Goal: Transaction & Acquisition: Purchase product/service

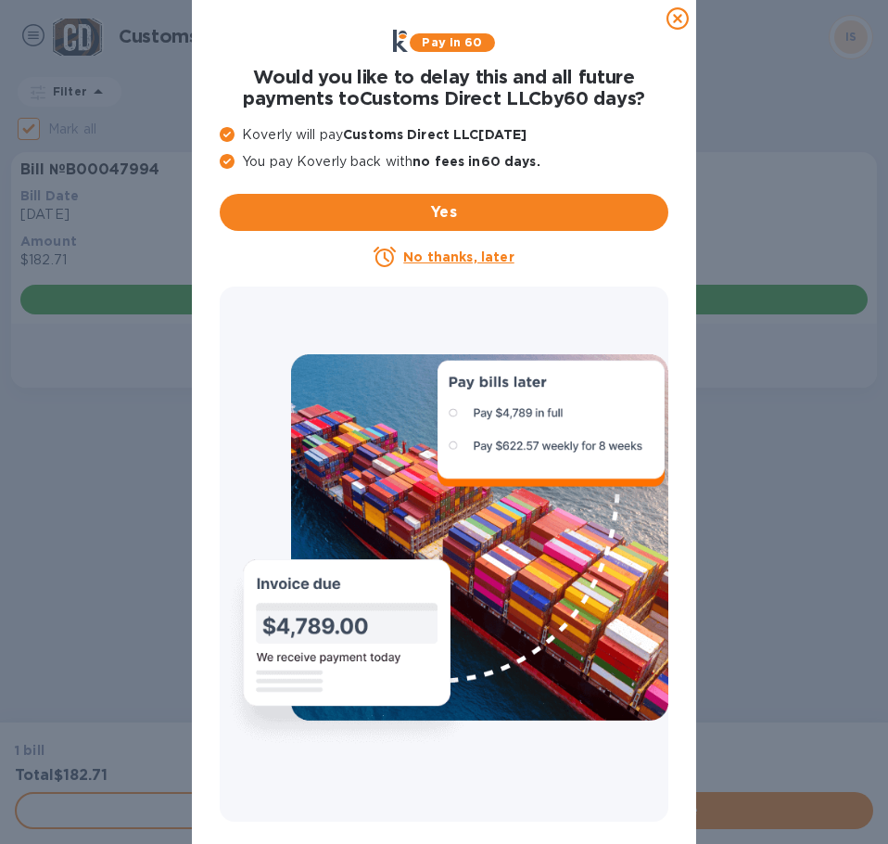
click at [680, 20] on icon at bounding box center [678, 18] width 22 height 22
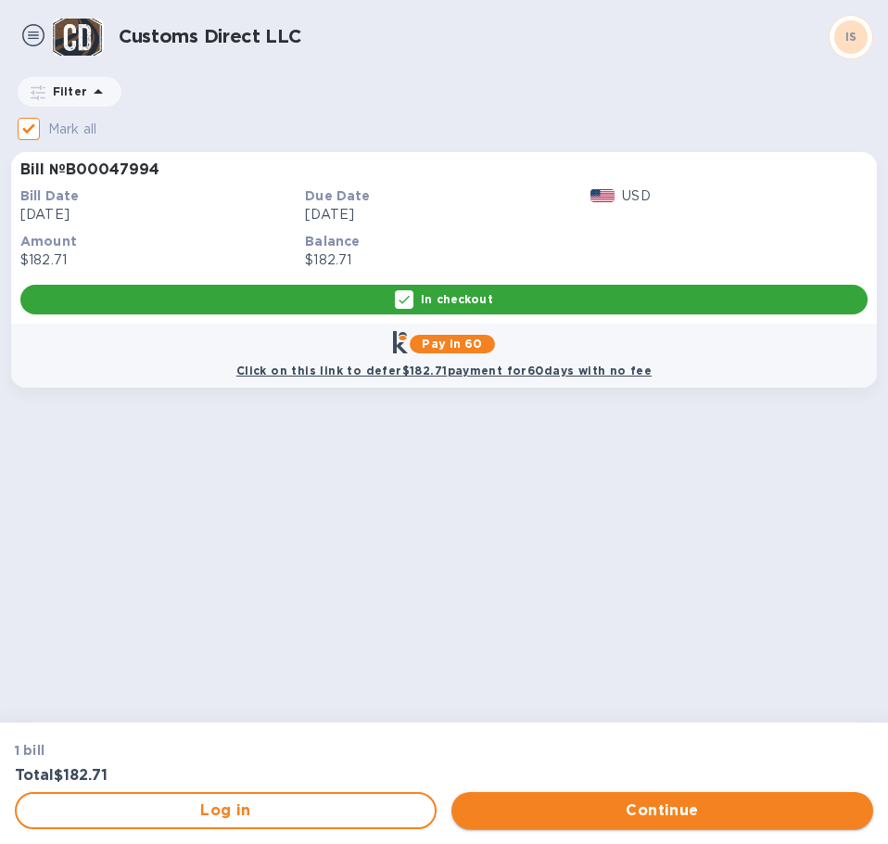
click at [632, 808] on span "Continue" at bounding box center [662, 810] width 392 height 22
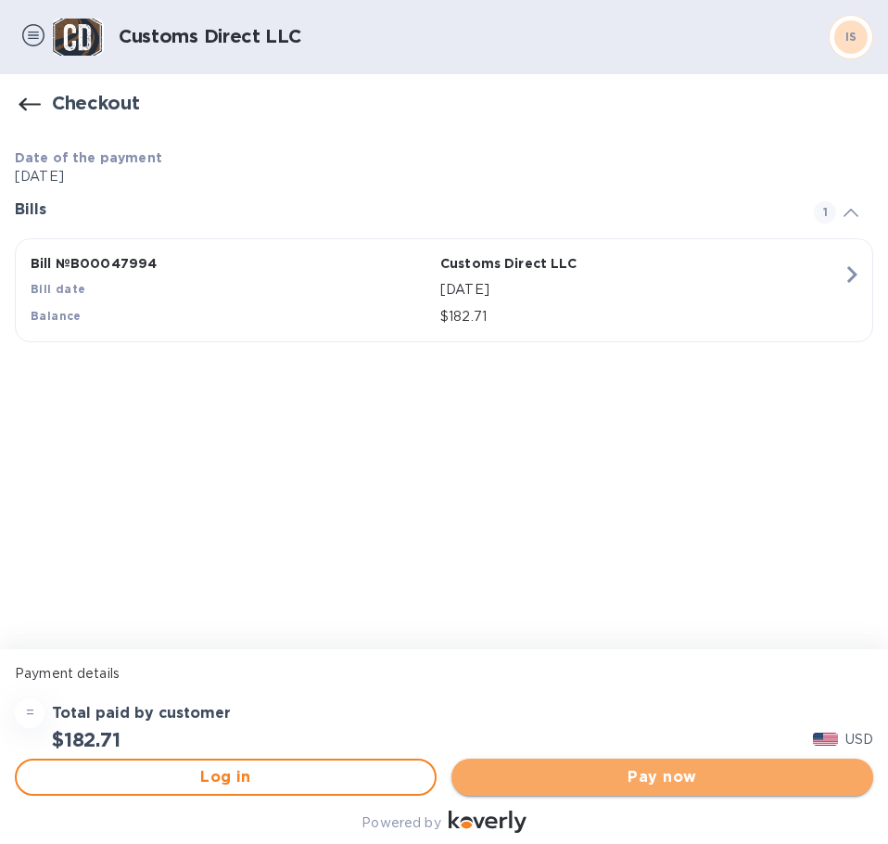
click at [614, 777] on span "Pay now" at bounding box center [662, 777] width 392 height 22
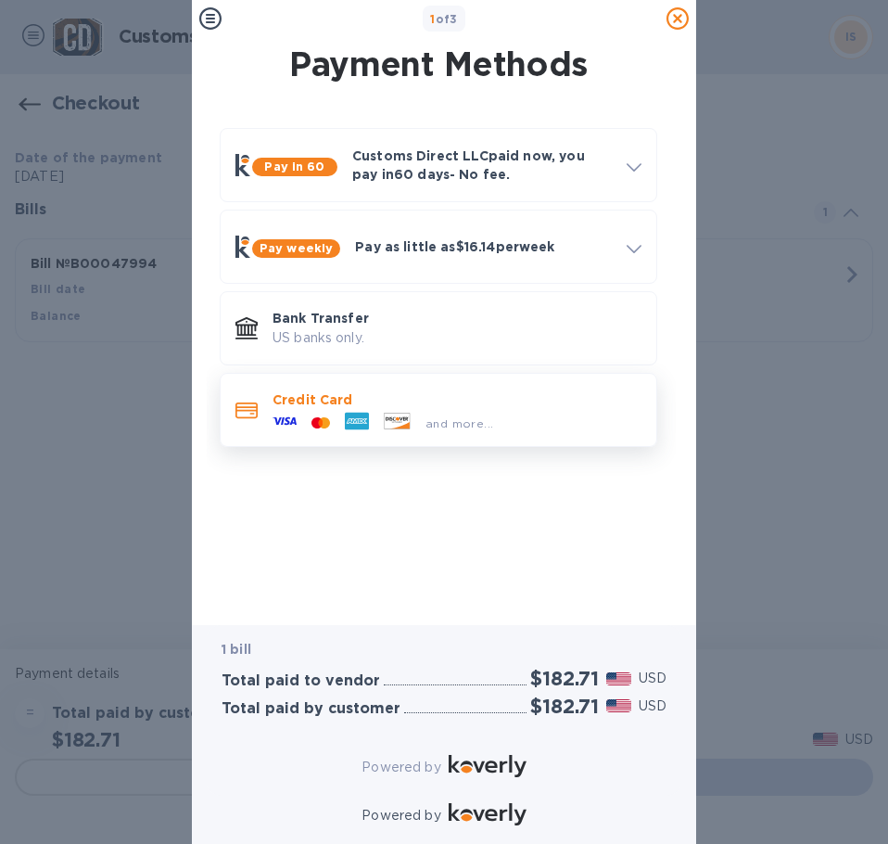
click at [377, 398] on p "Credit Card" at bounding box center [457, 399] width 369 height 19
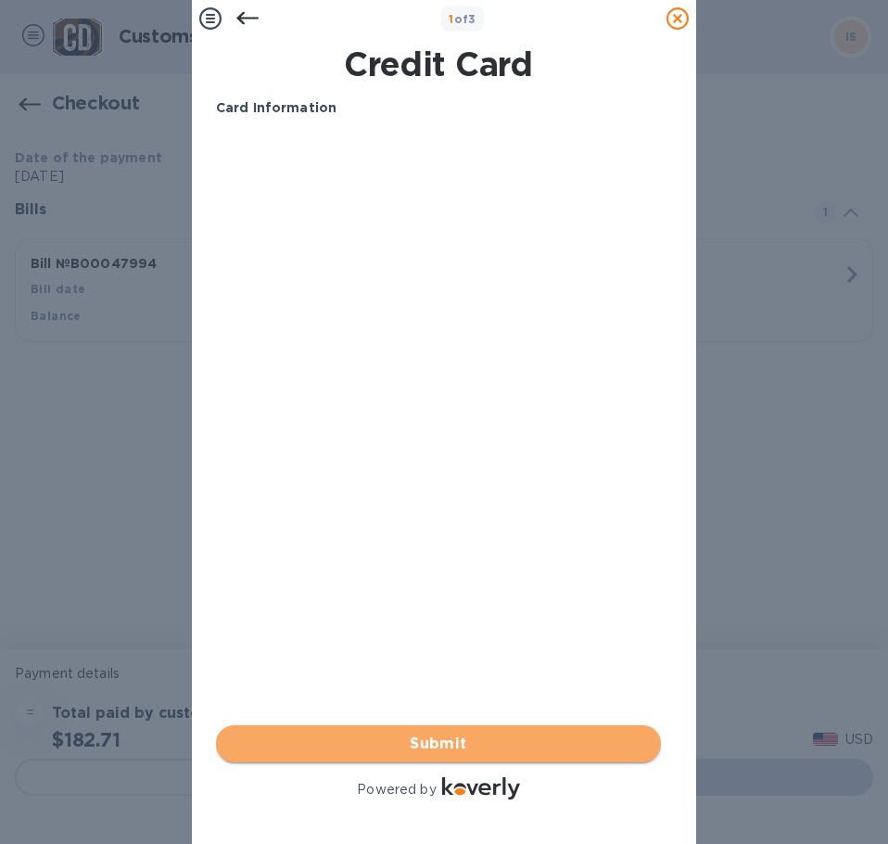
click at [410, 733] on span "Submit" at bounding box center [438, 744] width 415 height 22
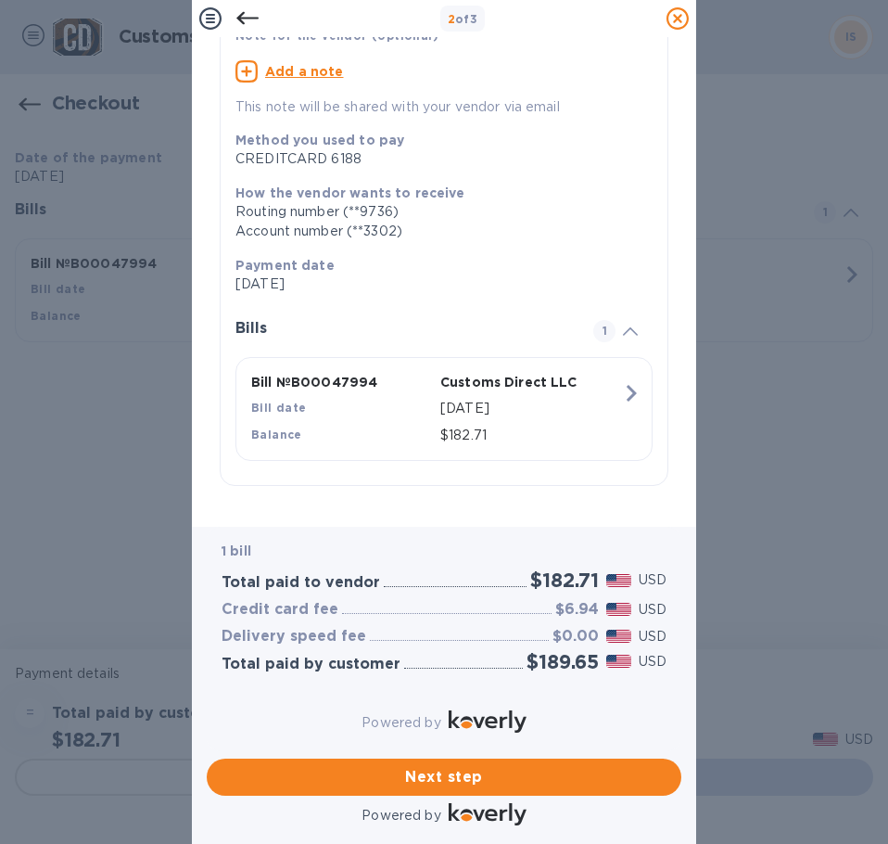
scroll to position [163, 0]
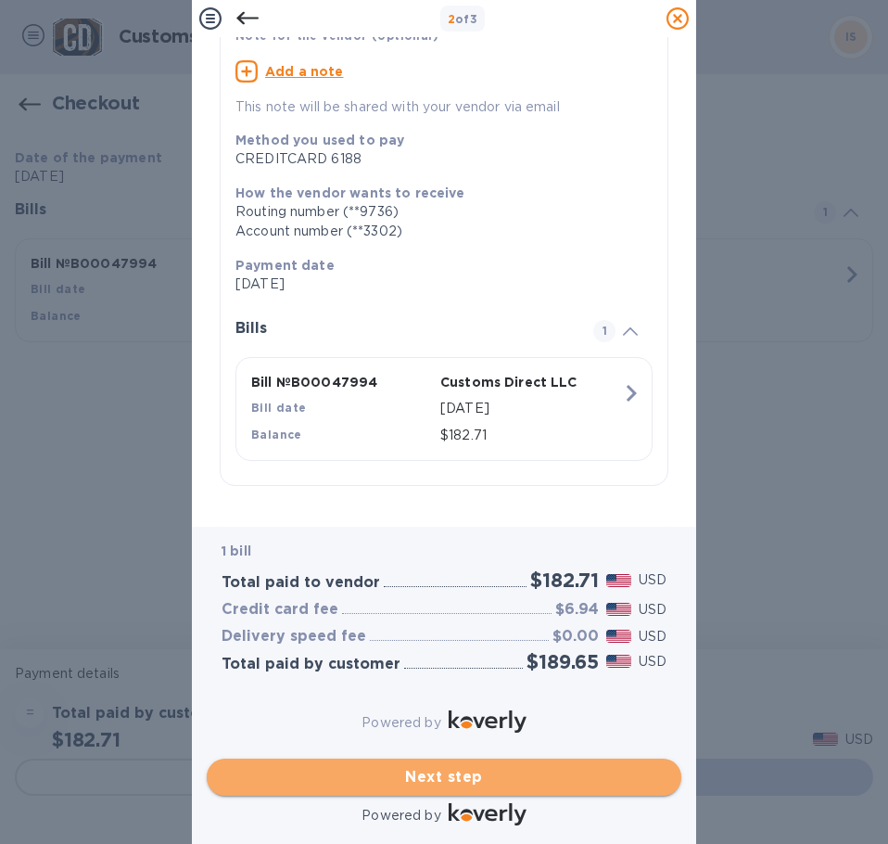
click at [458, 766] on span "Next step" at bounding box center [444, 777] width 445 height 22
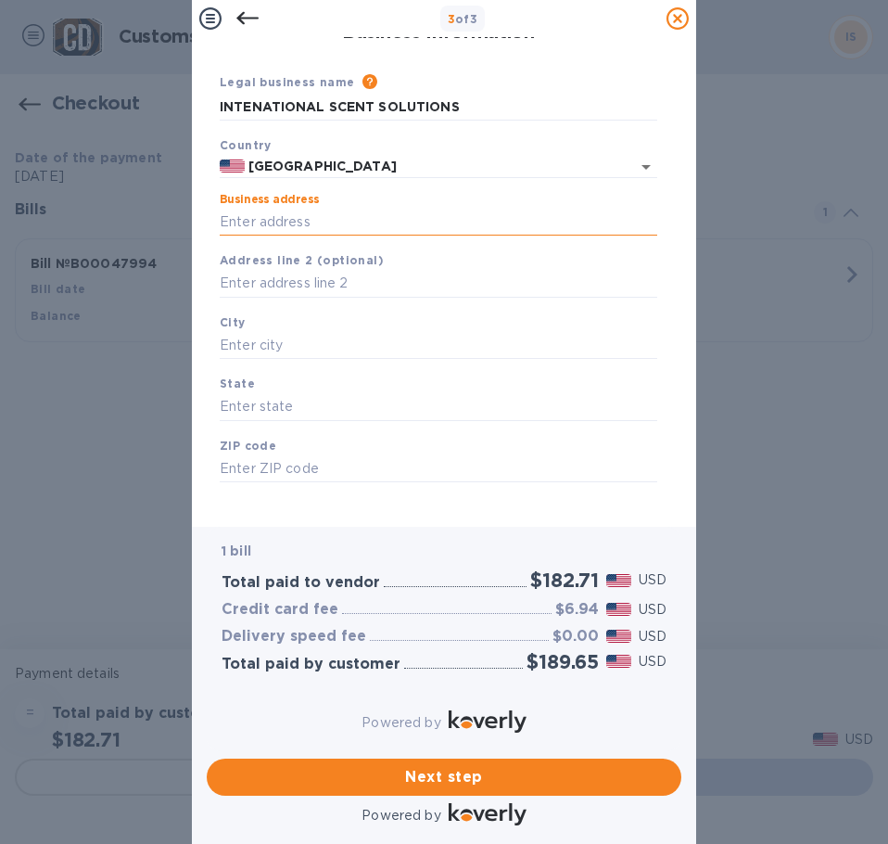
click at [236, 208] on input "Business address" at bounding box center [439, 222] width 438 height 28
type input "[STREET_ADDRESS]"
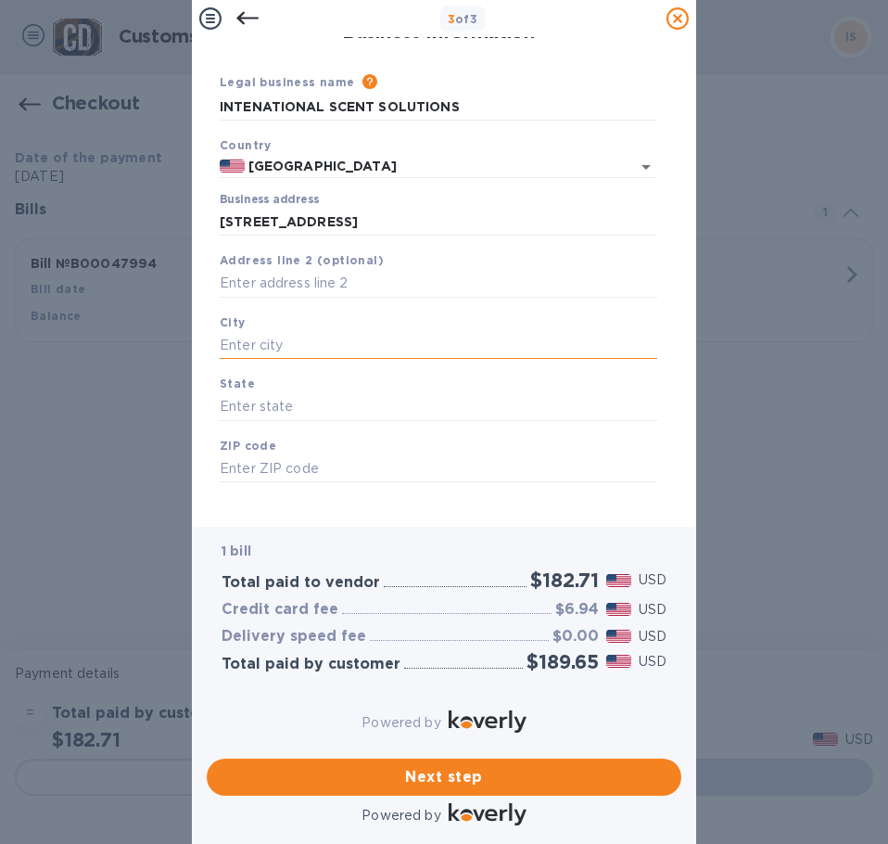
click at [252, 332] on input "text" at bounding box center [439, 346] width 438 height 28
type input "[GEOGRAPHIC_DATA]"
type input "IL"
type input "60612"
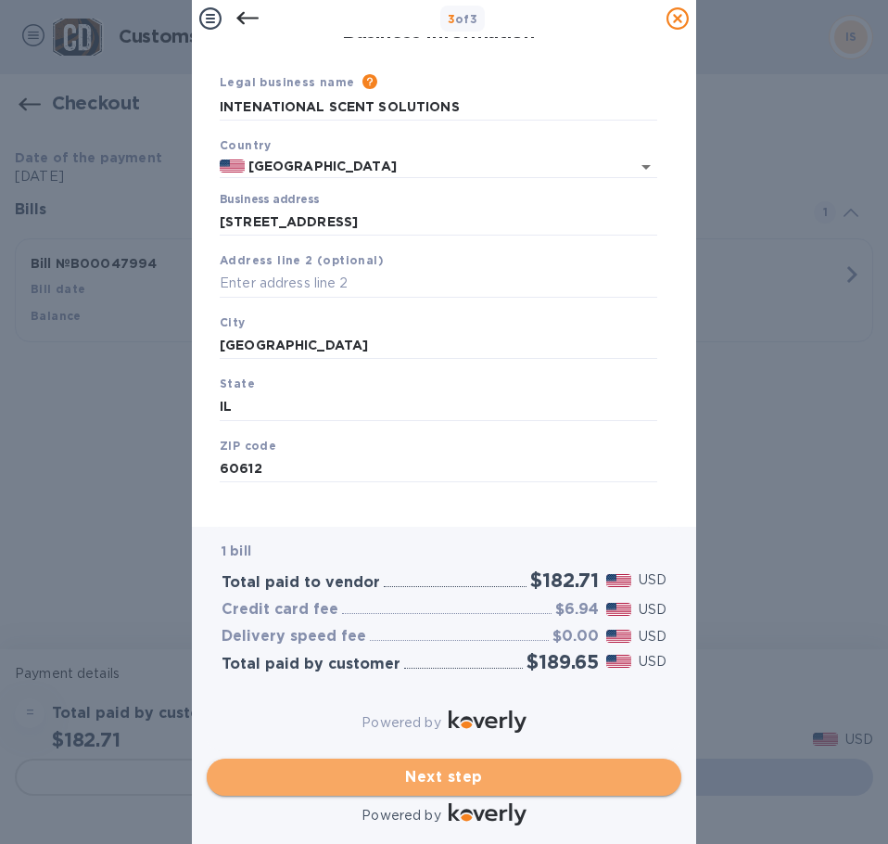
click at [416, 766] on span "Next step" at bounding box center [444, 777] width 445 height 22
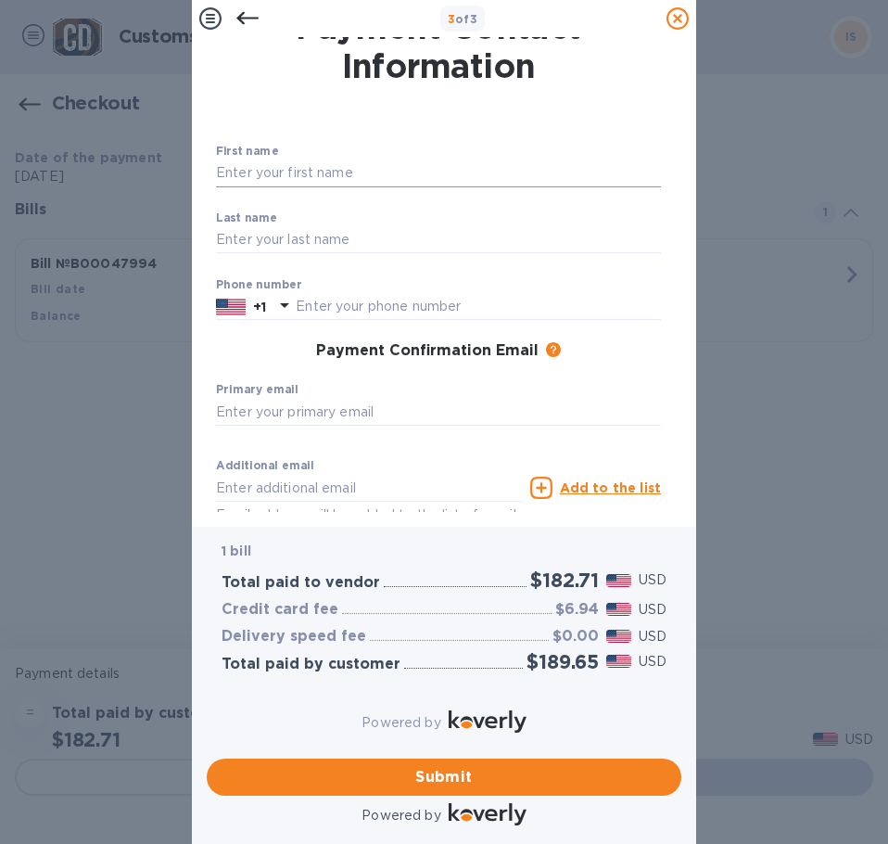
click at [262, 174] on input "text" at bounding box center [438, 174] width 445 height 28
type input "[PERSON_NAME]"
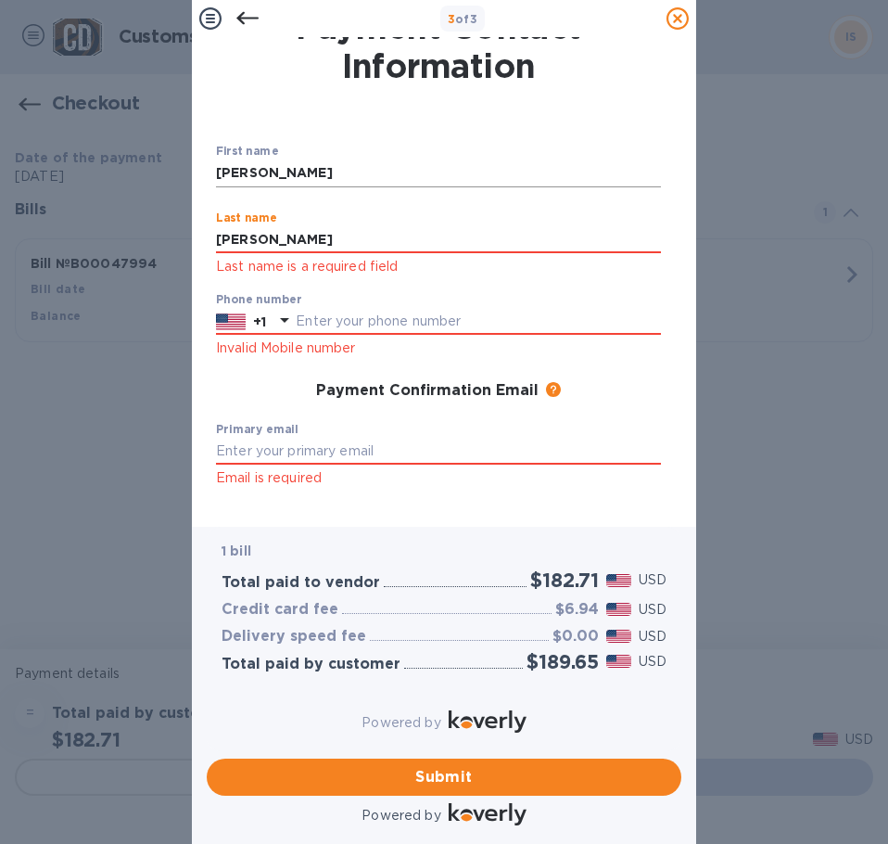
type input "[PERSON_NAME]"
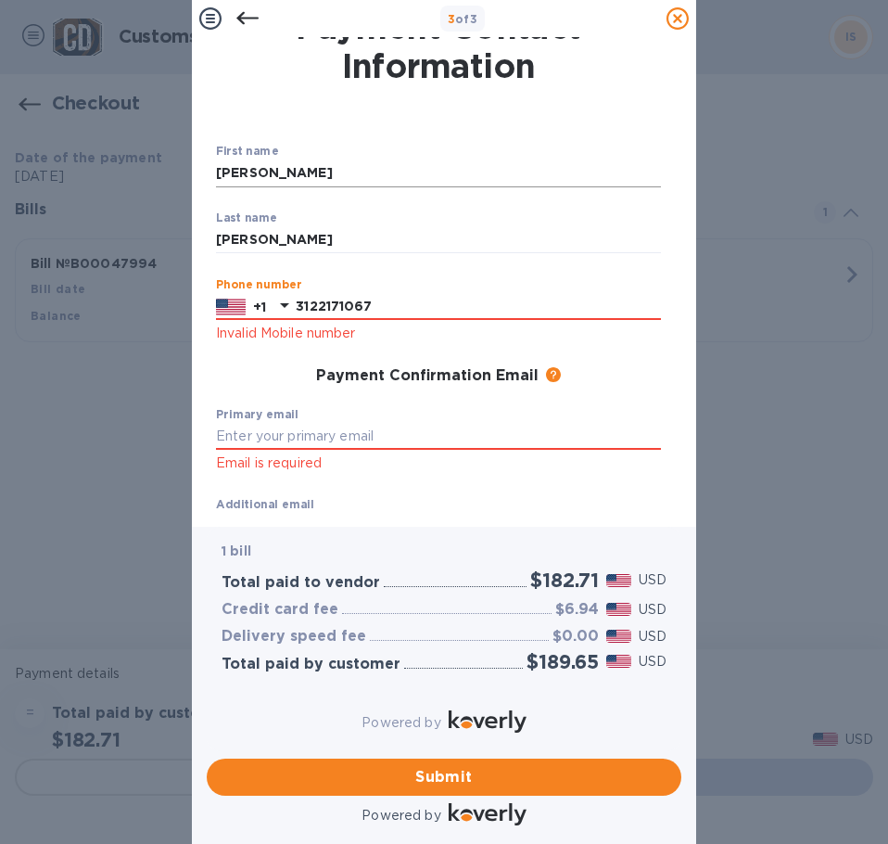
type input "3122171067"
drag, startPoint x: 275, startPoint y: 437, endPoint x: 274, endPoint y: 457, distance: 20.4
click at [275, 448] on input "SHIPMY [EMAIL_ADDRESS][DOMAIN_NAME]" at bounding box center [438, 437] width 445 height 28
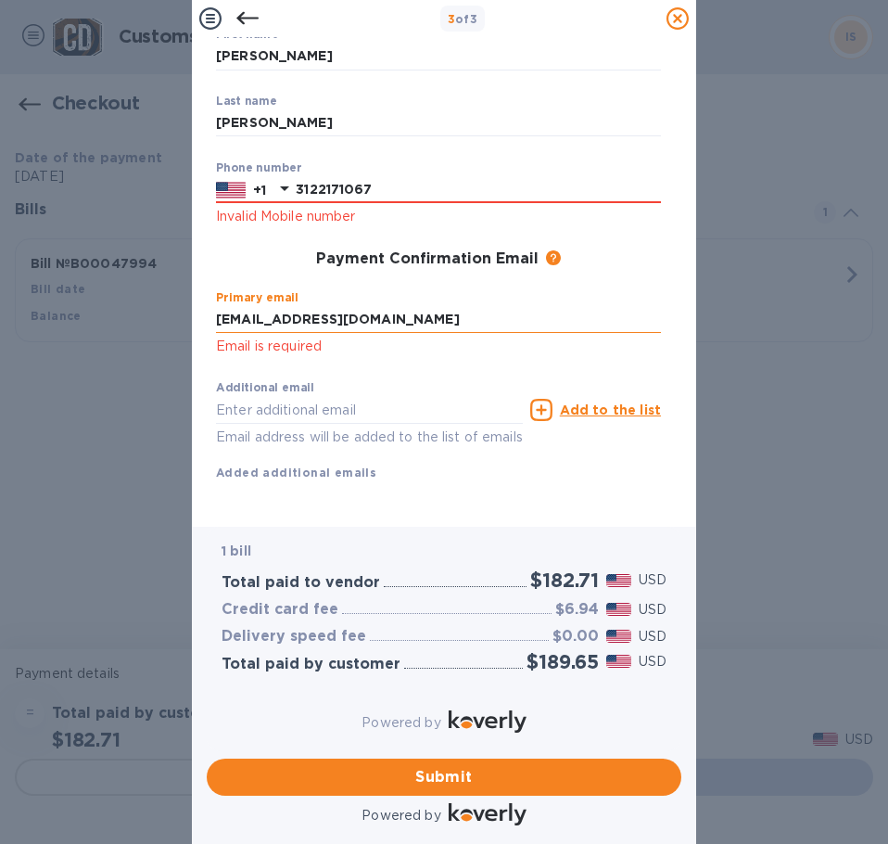
scroll to position [174, 0]
type input "[EMAIL_ADDRESS][DOMAIN_NAME]"
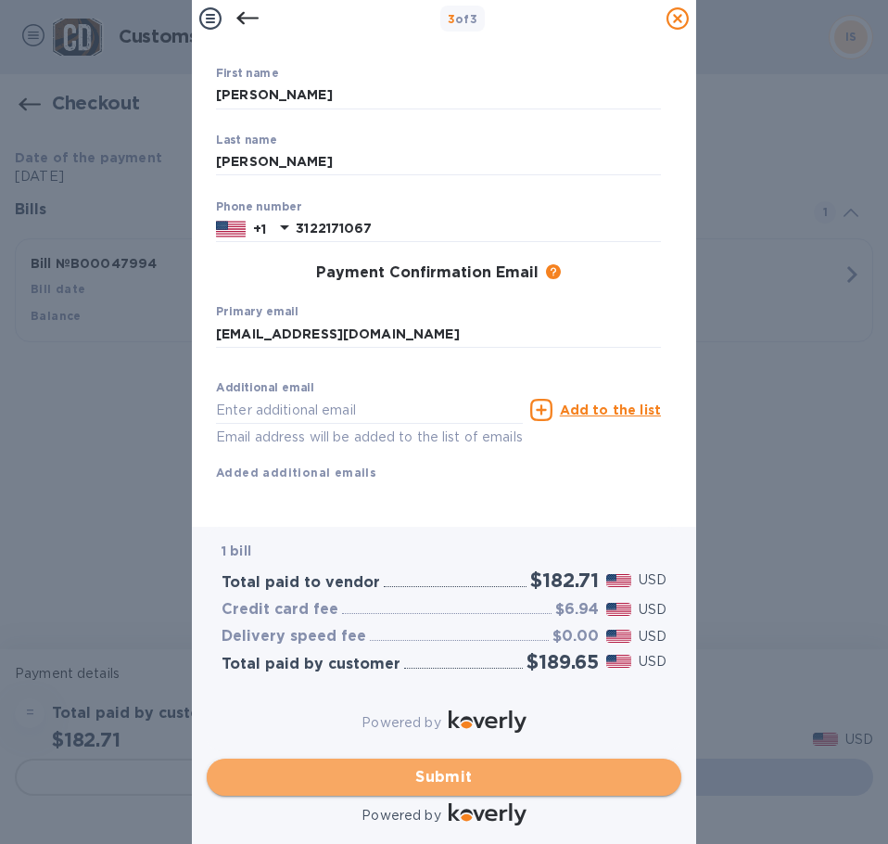
click at [465, 767] on span "Submit" at bounding box center [444, 777] width 445 height 22
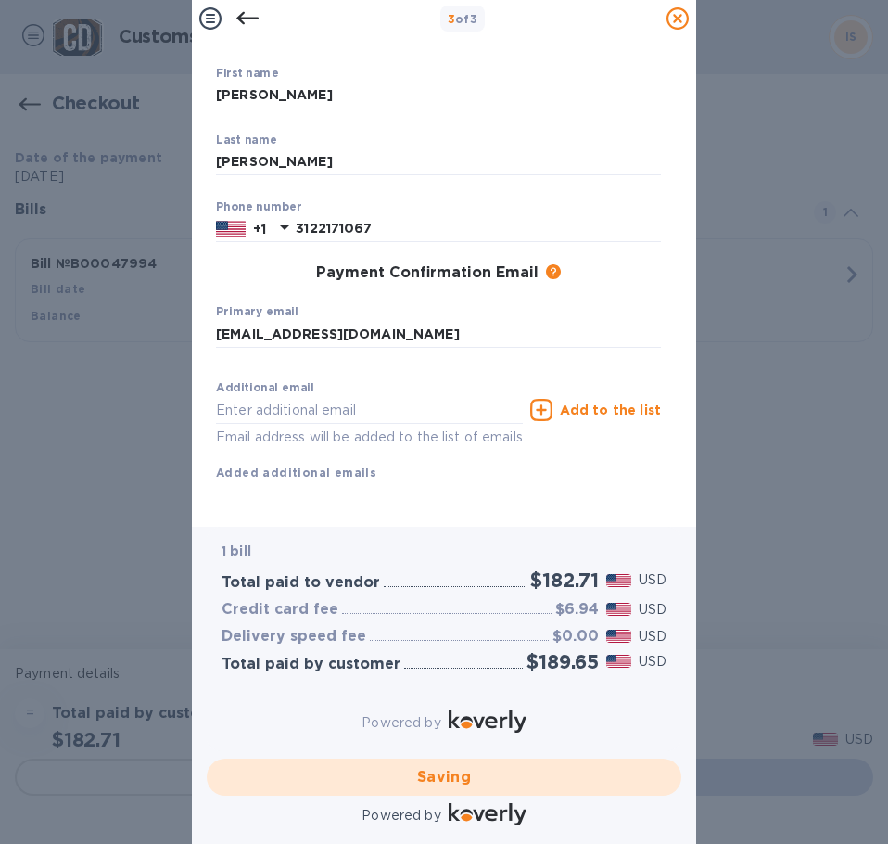
checkbox input "false"
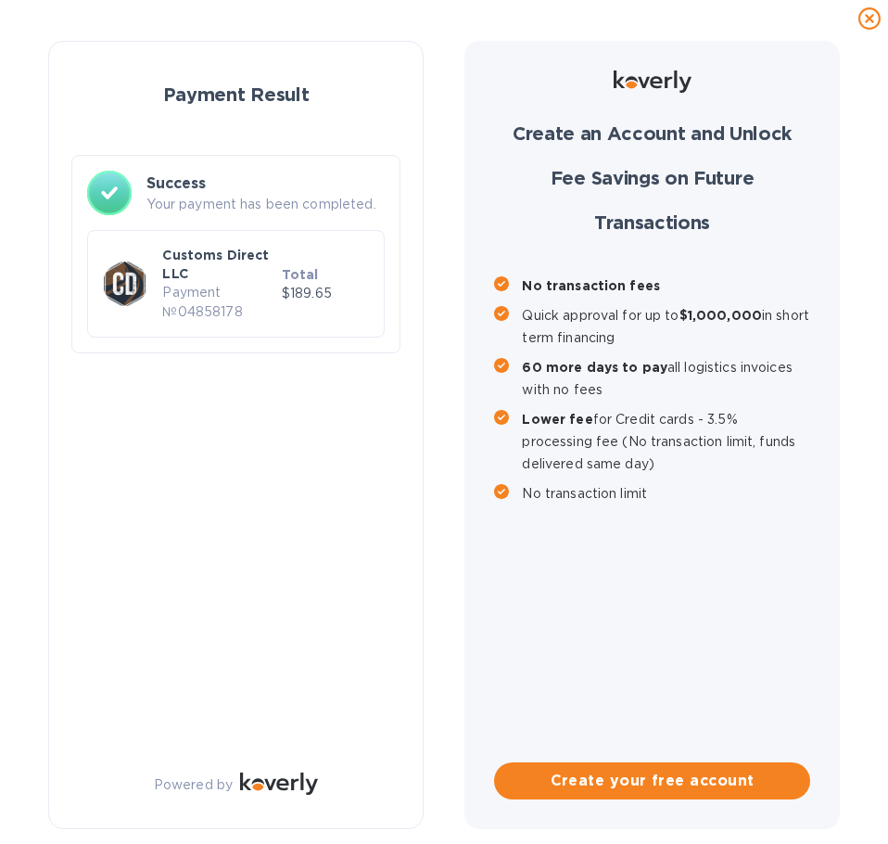
scroll to position [0, 0]
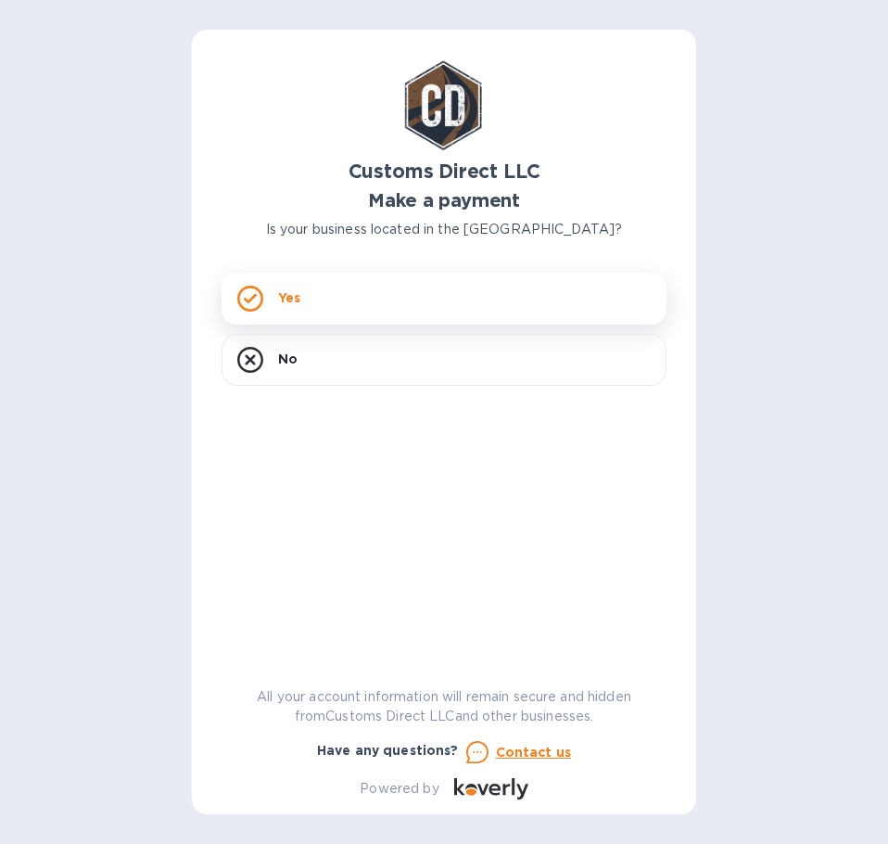
click at [392, 310] on div "Yes" at bounding box center [444, 299] width 445 height 52
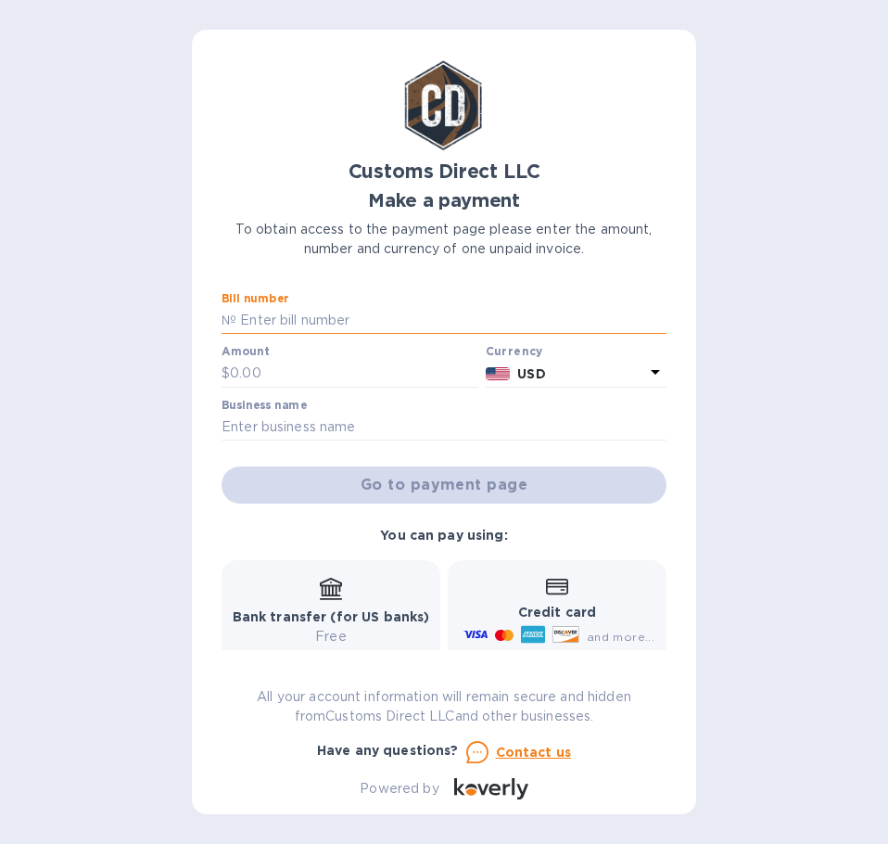
click at [257, 322] on input "text" at bounding box center [451, 321] width 430 height 28
type input "B00048023"
type input "182.71"
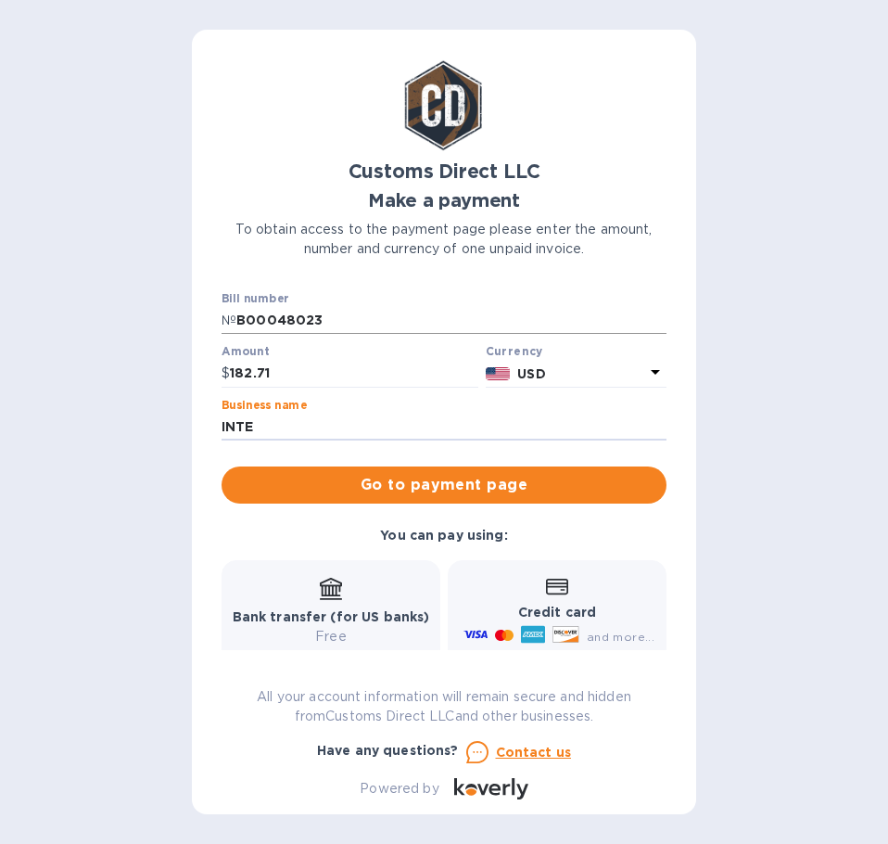
type input "INTERNATIONAL SCENT SOLUTIONS"
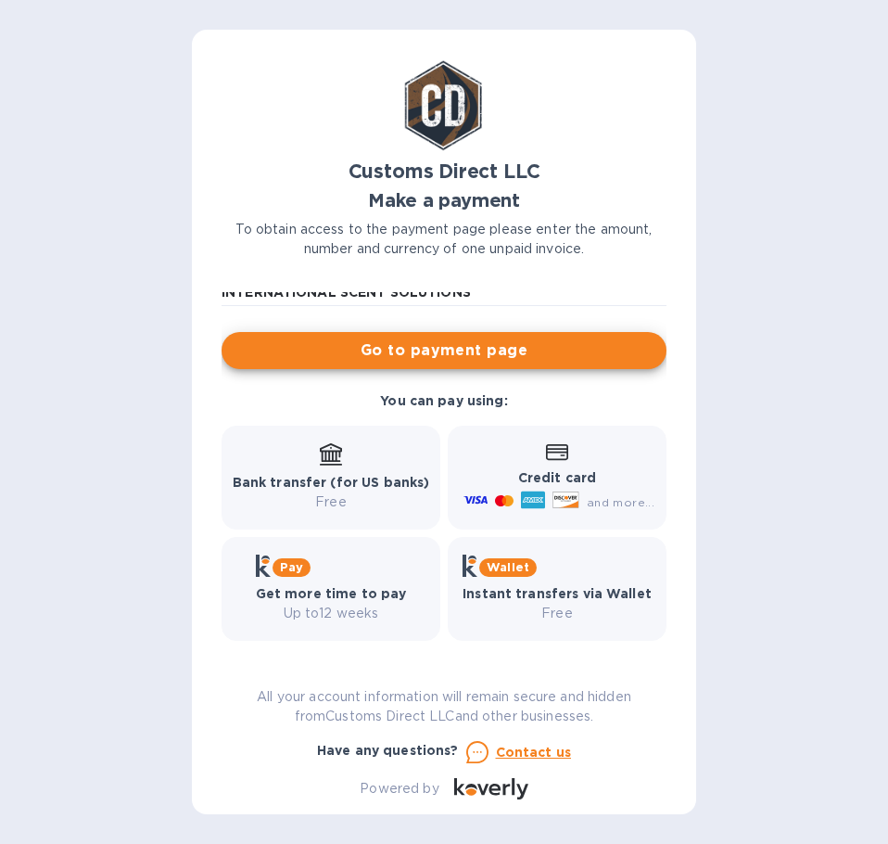
scroll to position [136, 0]
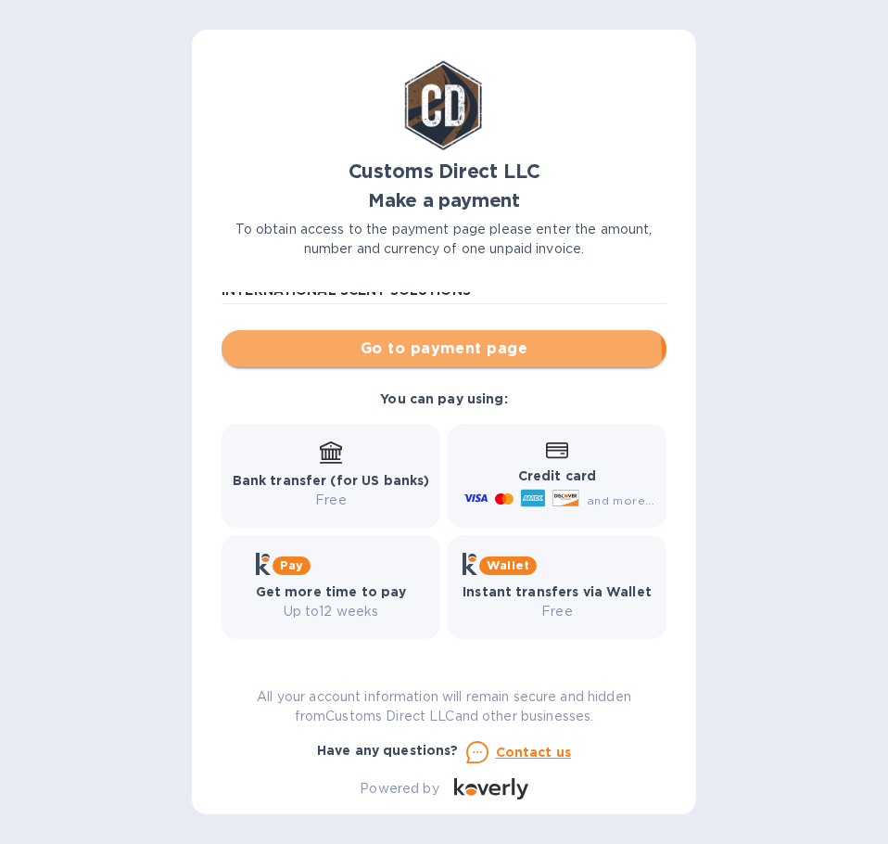
click at [431, 357] on span "Go to payment page" at bounding box center [443, 349] width 415 height 22
